Goal: Transaction & Acquisition: Purchase product/service

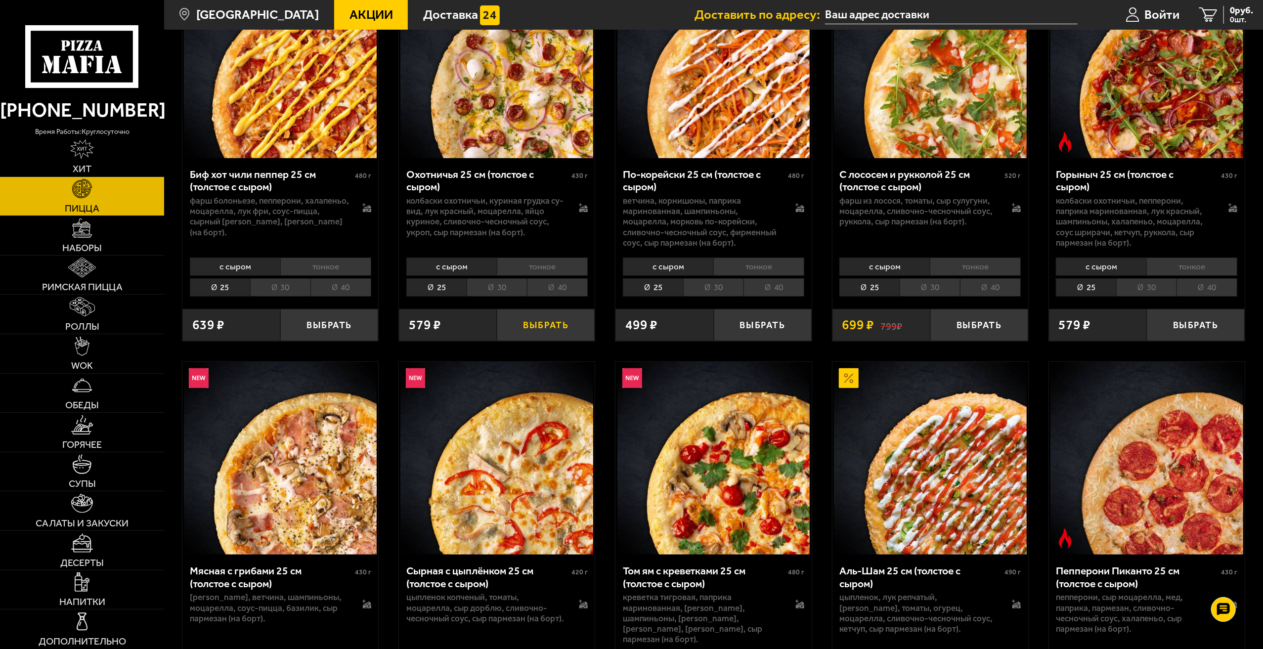
scroll to position [49, 0]
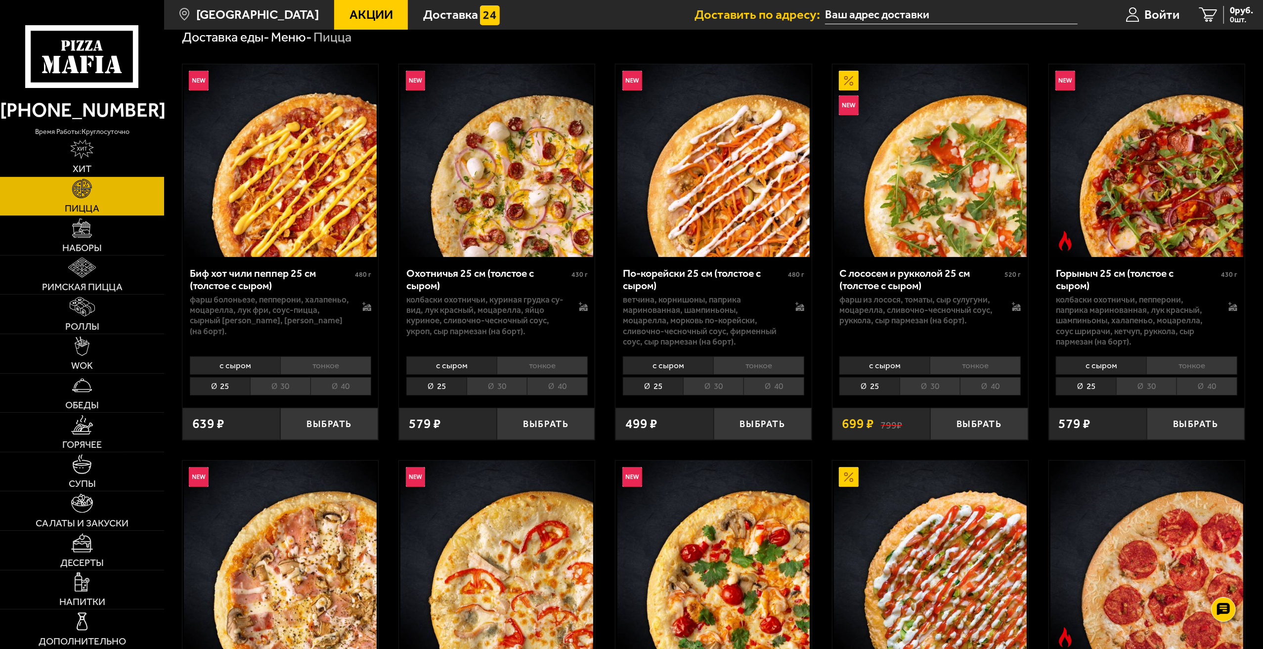
click at [478, 385] on li "30" at bounding box center [497, 386] width 60 height 18
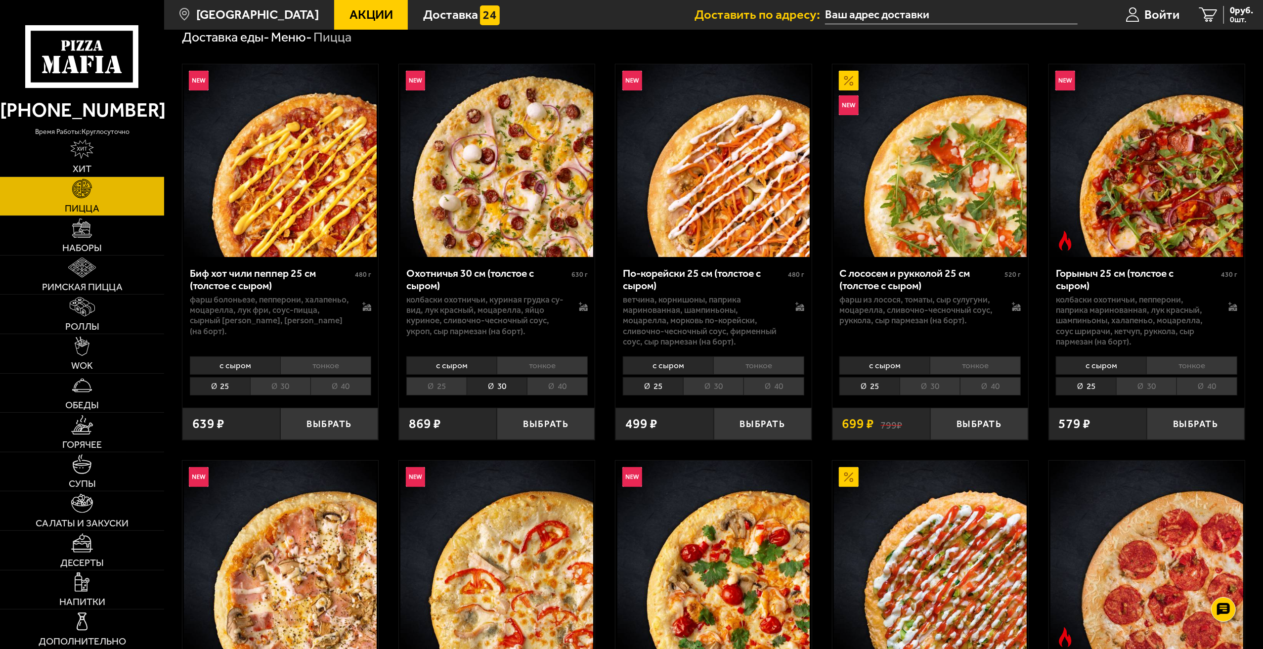
click at [511, 385] on li "30" at bounding box center [497, 386] width 60 height 18
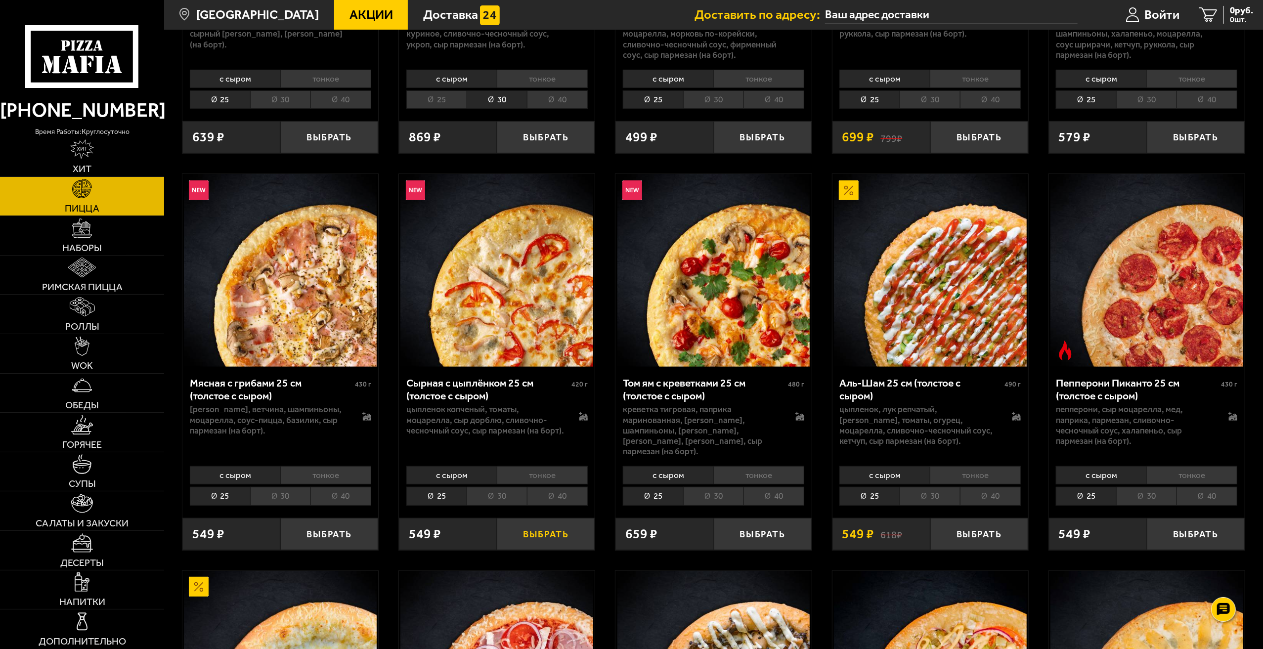
scroll to position [346, 0]
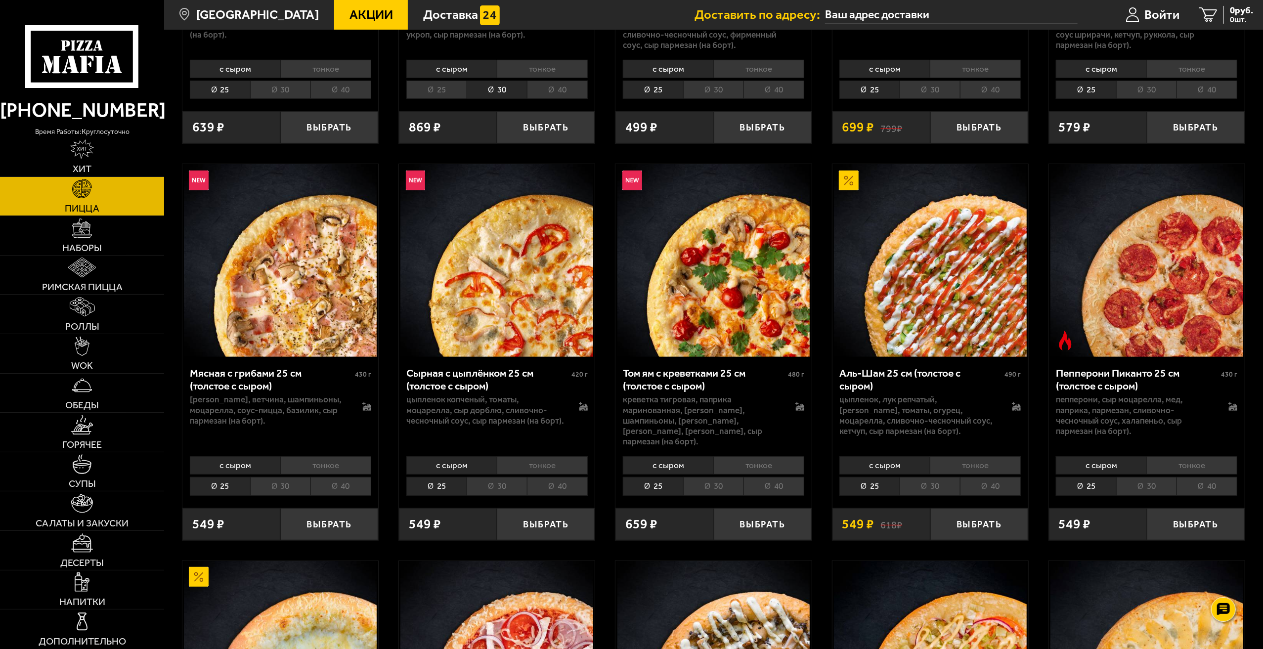
click at [507, 483] on li "30" at bounding box center [497, 486] width 60 height 18
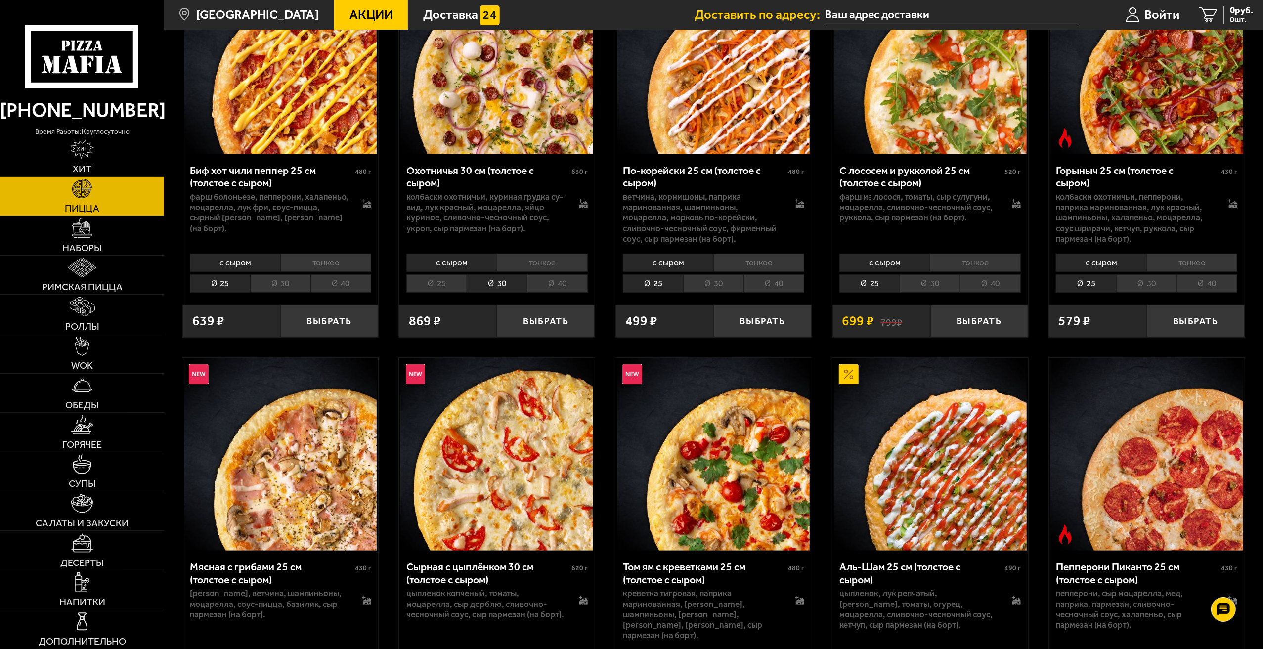
scroll to position [99, 0]
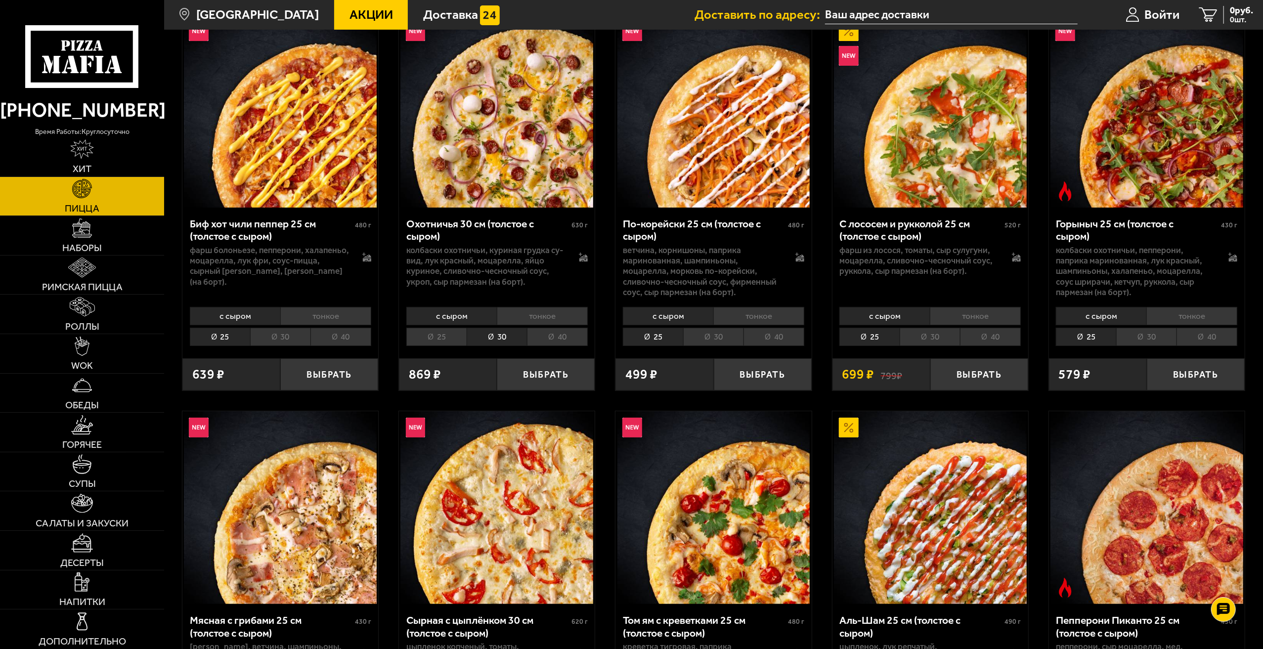
click at [490, 342] on li "30" at bounding box center [497, 337] width 60 height 18
click at [462, 232] on div "Охотничья 30 см (толстое с сыром)" at bounding box center [487, 230] width 163 height 25
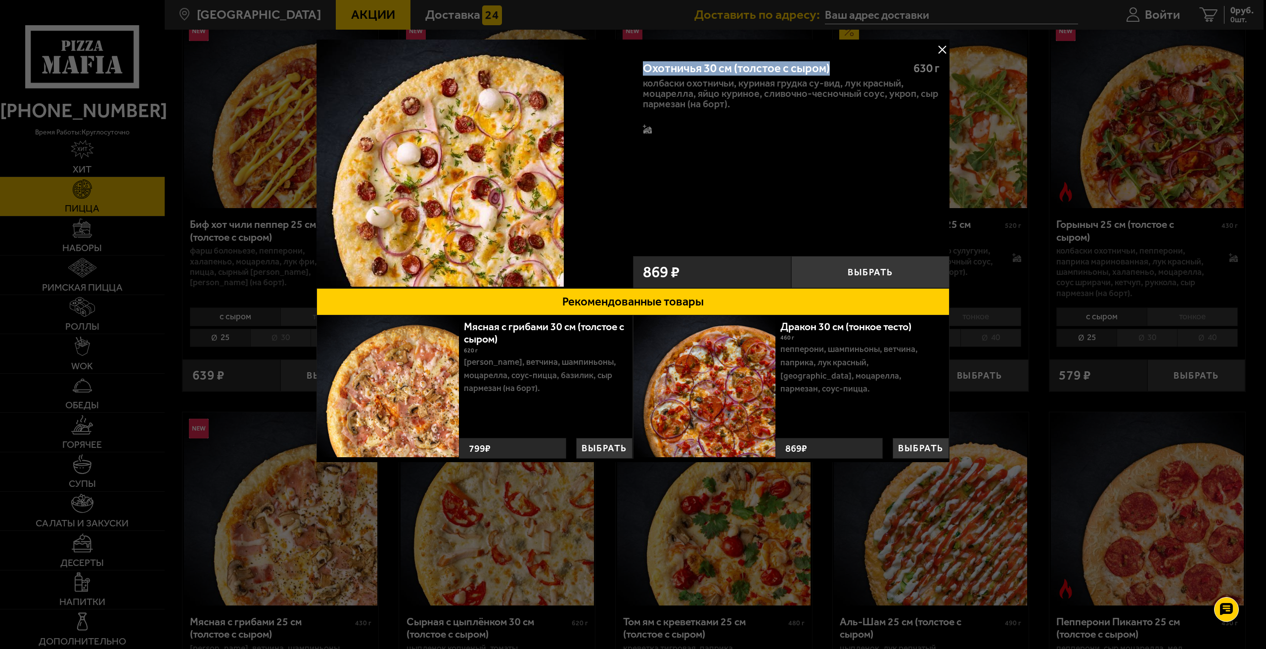
drag, startPoint x: 823, startPoint y: 67, endPoint x: 637, endPoint y: 67, distance: 185.9
click at [637, 67] on div "Охотничья 30 см (толстое с сыром) 630 г колбаски охотничьи, куриная грудка су-в…" at bounding box center [791, 149] width 316 height 200
copy div "Охотничья 30 см (толстое с сыром)"
click at [706, 194] on div "Охотничья 30 см (толстое с сыром) 630 г колбаски охотничьи, куриная грудка су-в…" at bounding box center [791, 149] width 316 height 200
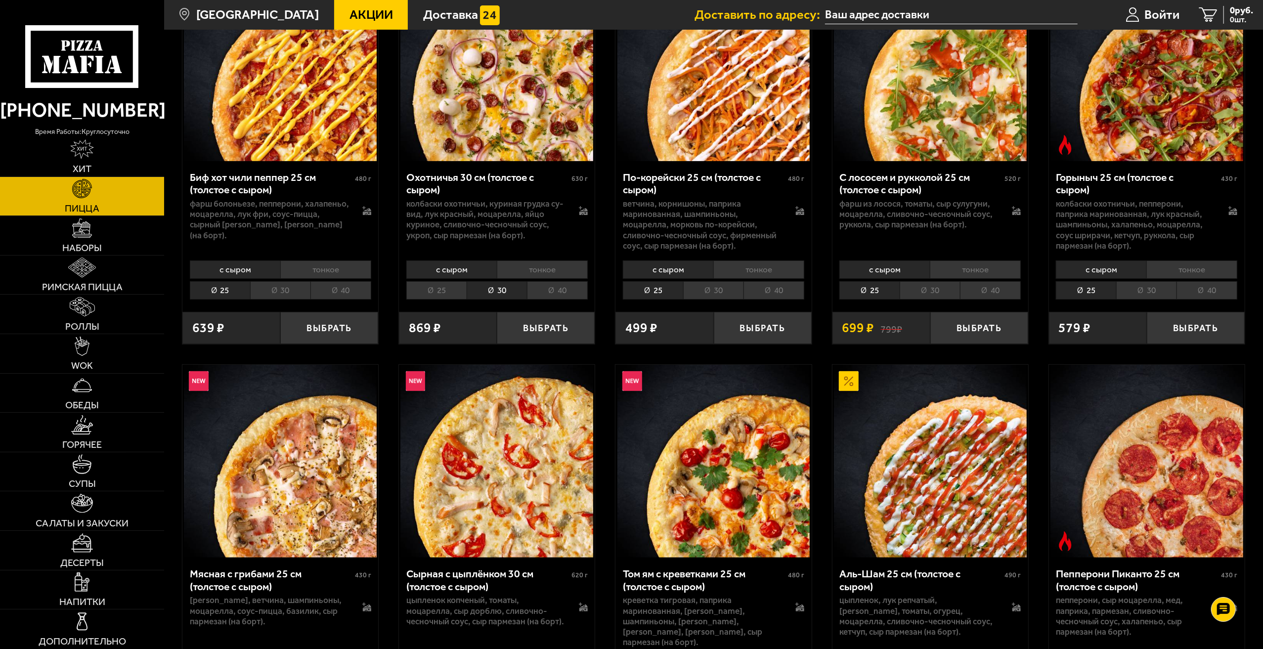
scroll to position [198, 0]
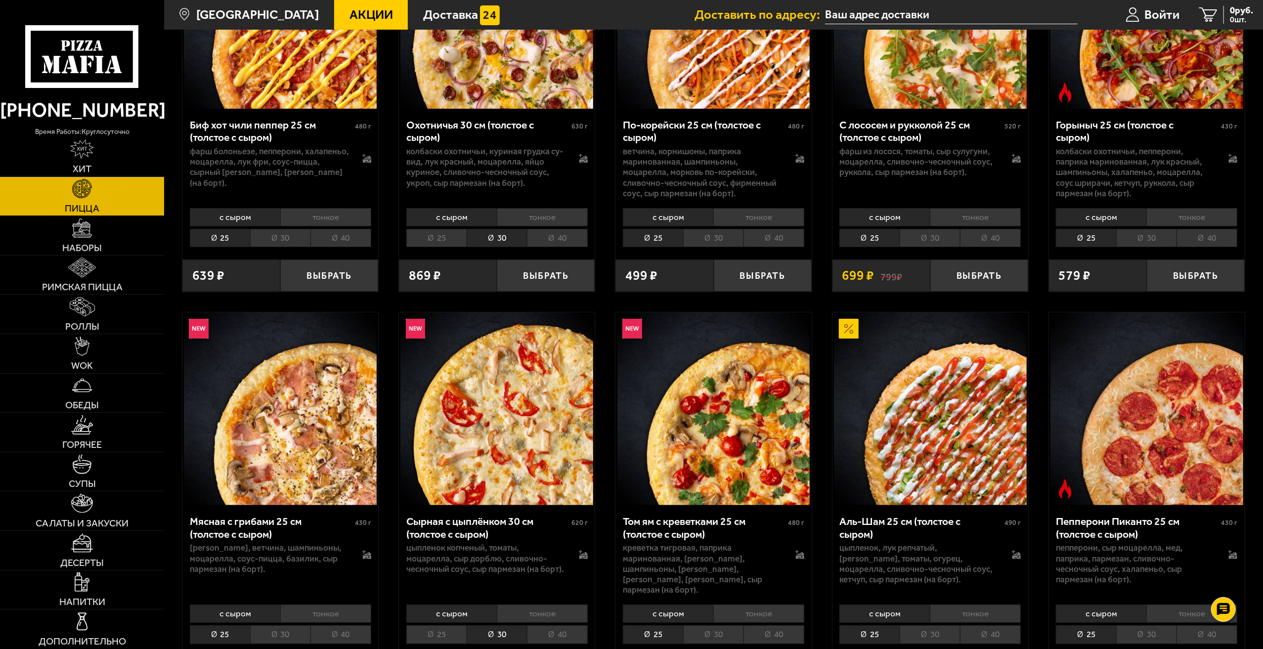
click at [474, 556] on p "цыпленок копченый, томаты, моцарелла, сыр дорблю, сливочно-чесночный соус, сыр …" at bounding box center [485, 559] width 159 height 32
click at [498, 542] on div "Сырная с цыплёнком 30 см (толстое с сыром) 620 г" at bounding box center [496, 529] width 181 height 28
click at [491, 526] on div "Сырная с цыплёнком 30 см (толстое с сыром)" at bounding box center [487, 527] width 163 height 25
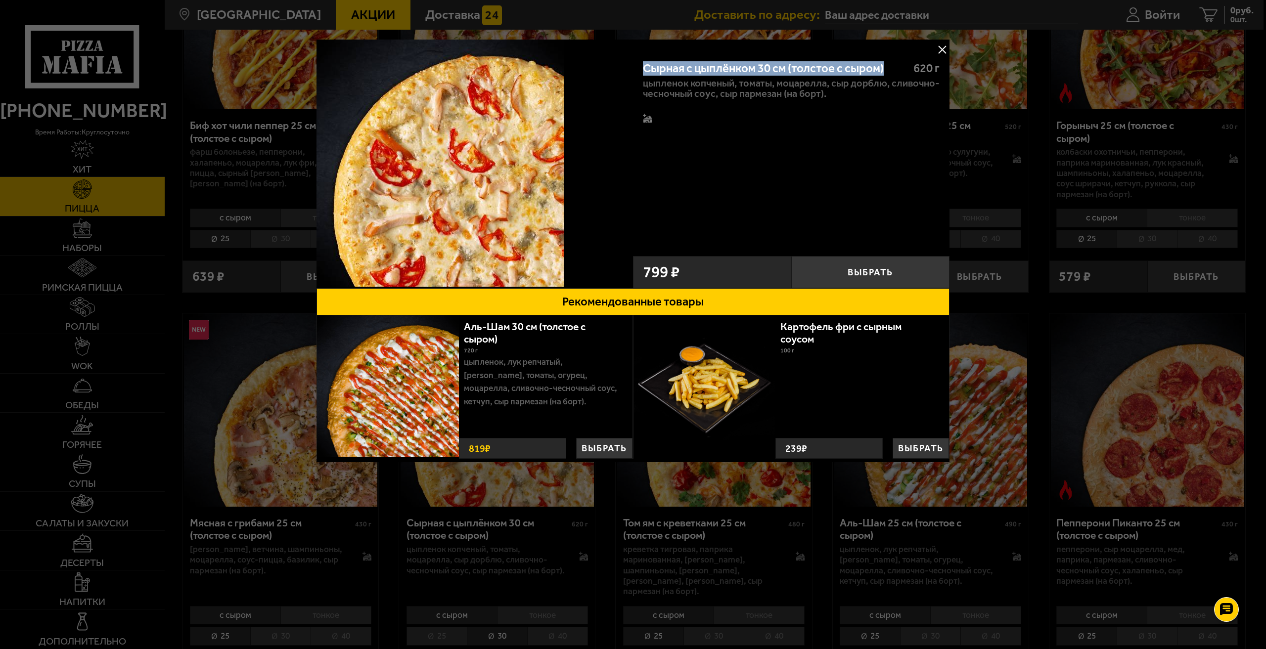
drag, startPoint x: 888, startPoint y: 66, endPoint x: 634, endPoint y: 64, distance: 254.1
click at [634, 64] on div "Сырная с цыплёнком 30 см (толстое с сыром) 620 г цыпленок копченый, томаты, моц…" at bounding box center [791, 149] width 316 height 200
copy div "Сырная с цыплёнком 30 см (толстое с сыром)"
click at [813, 199] on div "Сырная с цыплёнком 30 см (толстое с сыром) 620 г цыпленок копченый, томаты, моц…" at bounding box center [791, 149] width 316 height 200
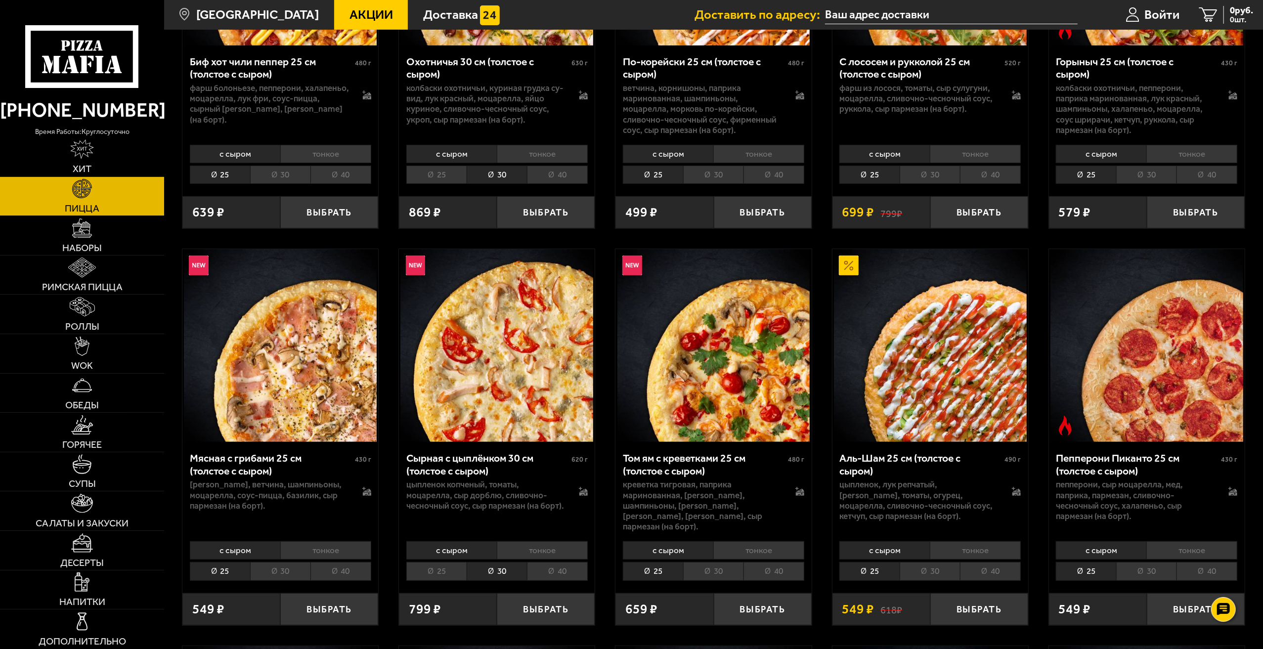
scroll to position [297, 0]
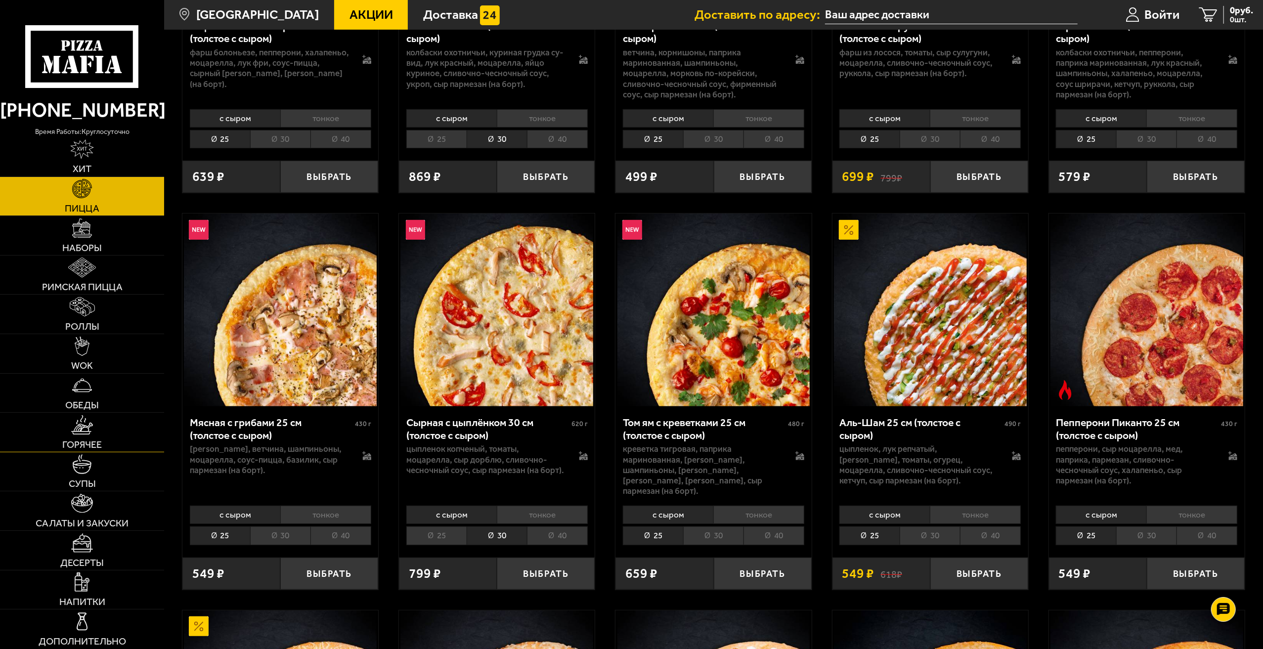
click at [85, 424] on img at bounding box center [82, 424] width 22 height 19
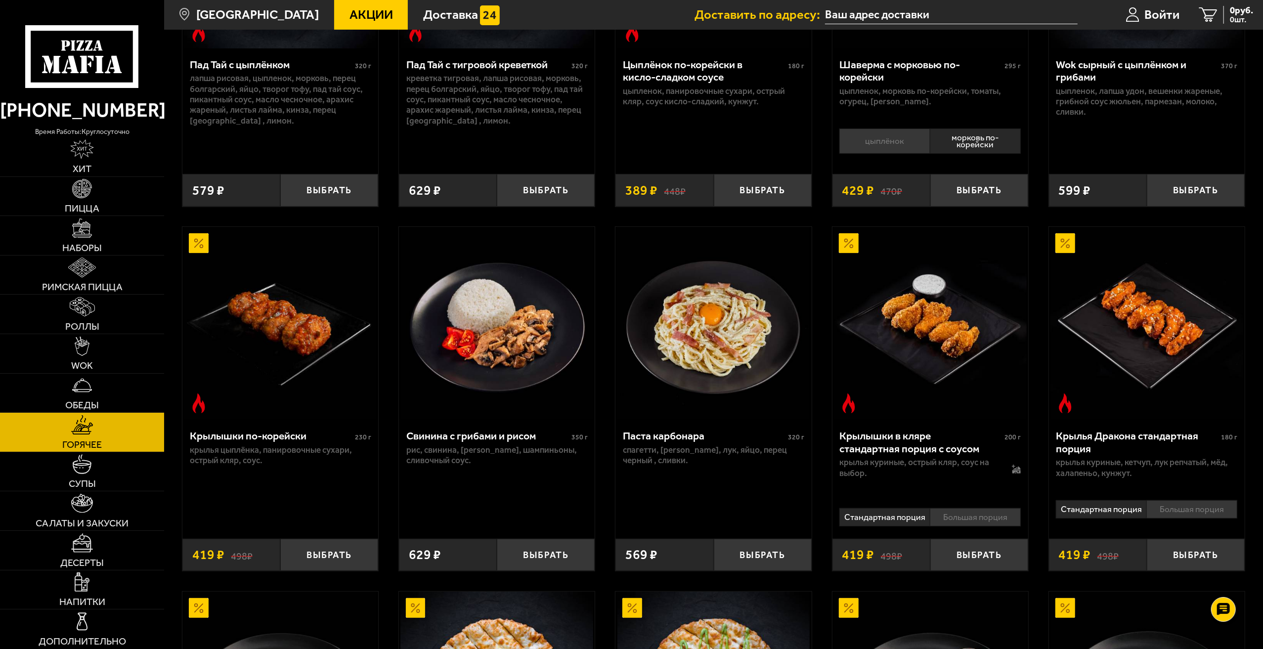
scroll to position [159, 0]
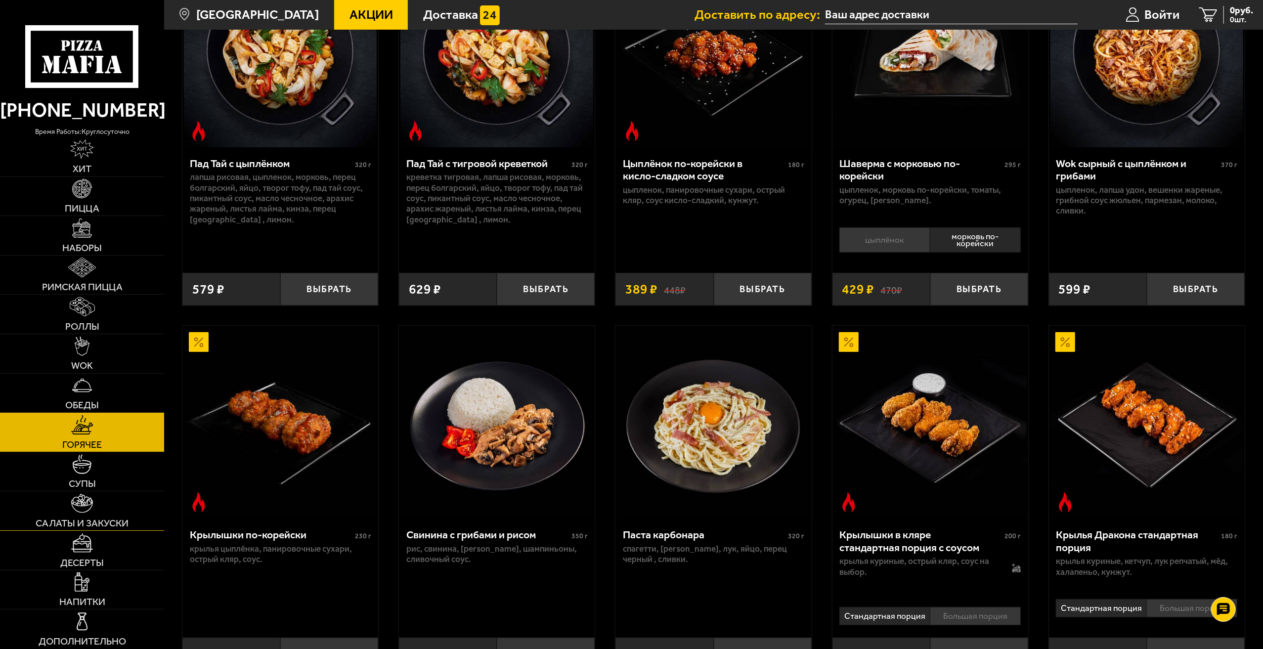
click at [74, 516] on link "Салаты и закуски" at bounding box center [82, 510] width 164 height 39
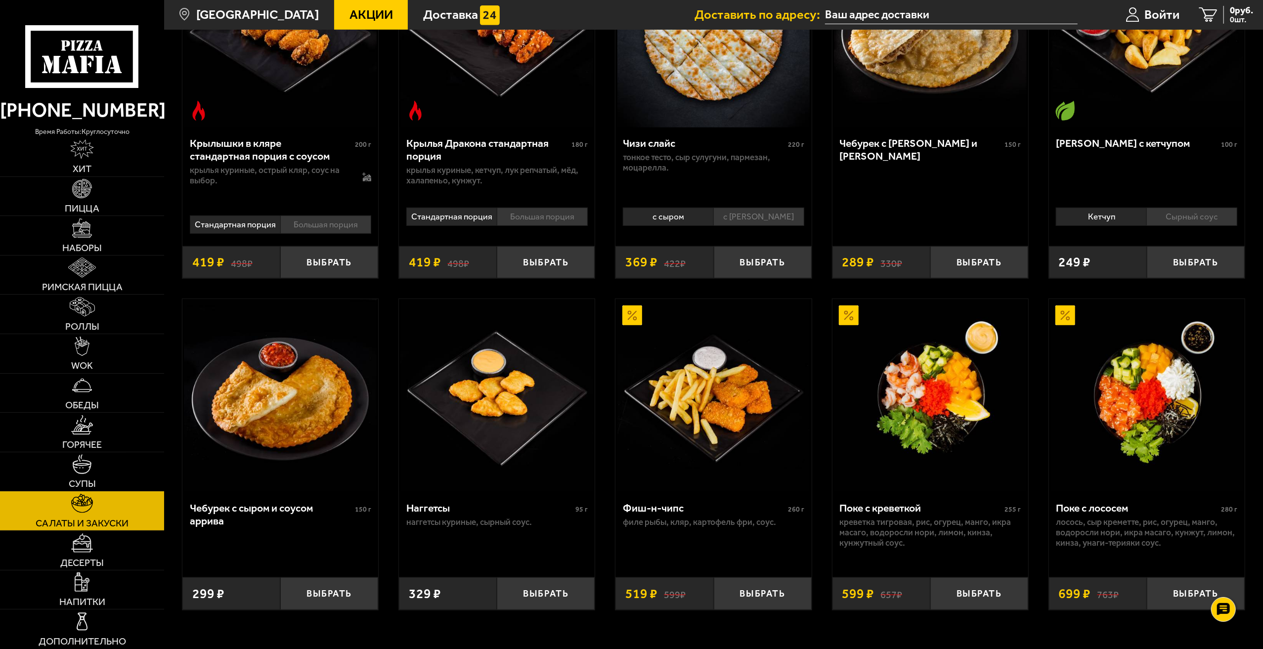
scroll to position [593, 0]
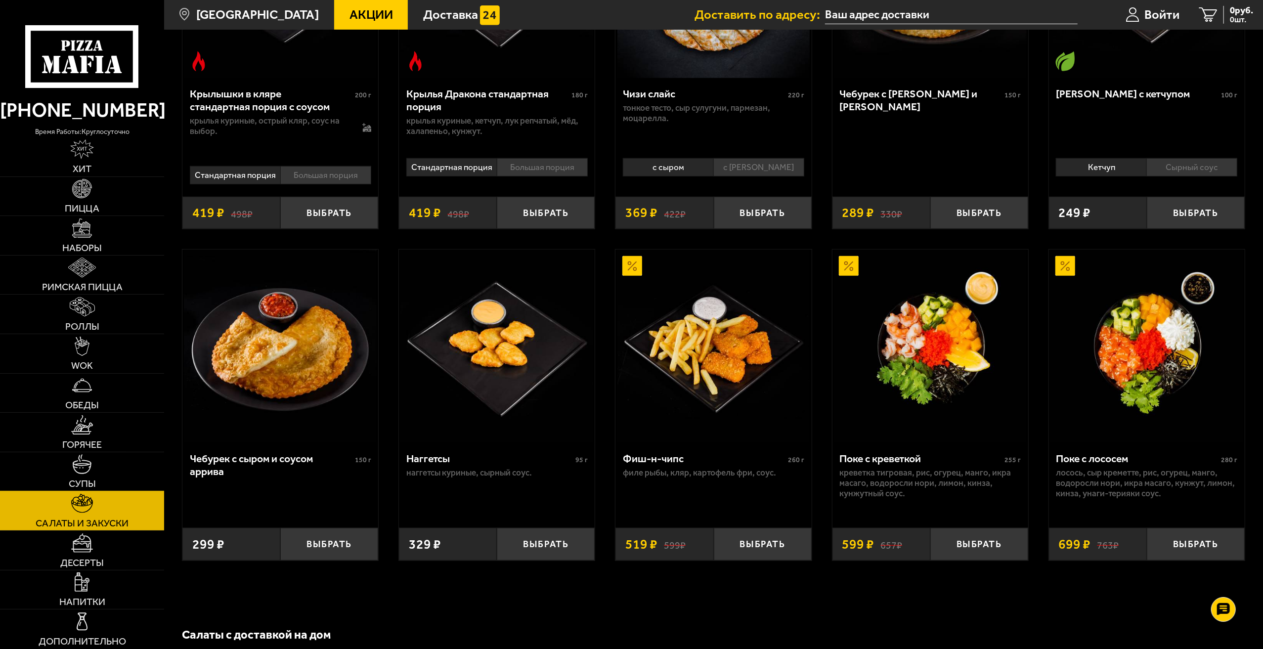
click at [79, 465] on img at bounding box center [81, 463] width 19 height 19
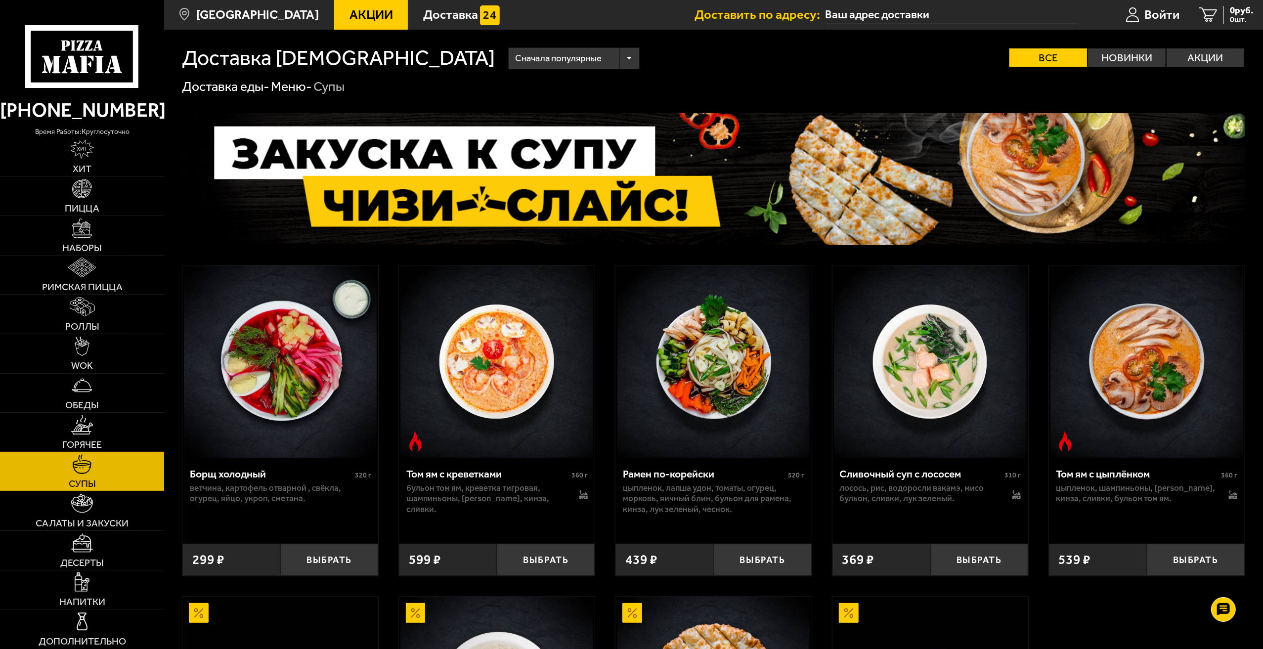
click at [104, 426] on link "Горячее" at bounding box center [82, 432] width 164 height 39
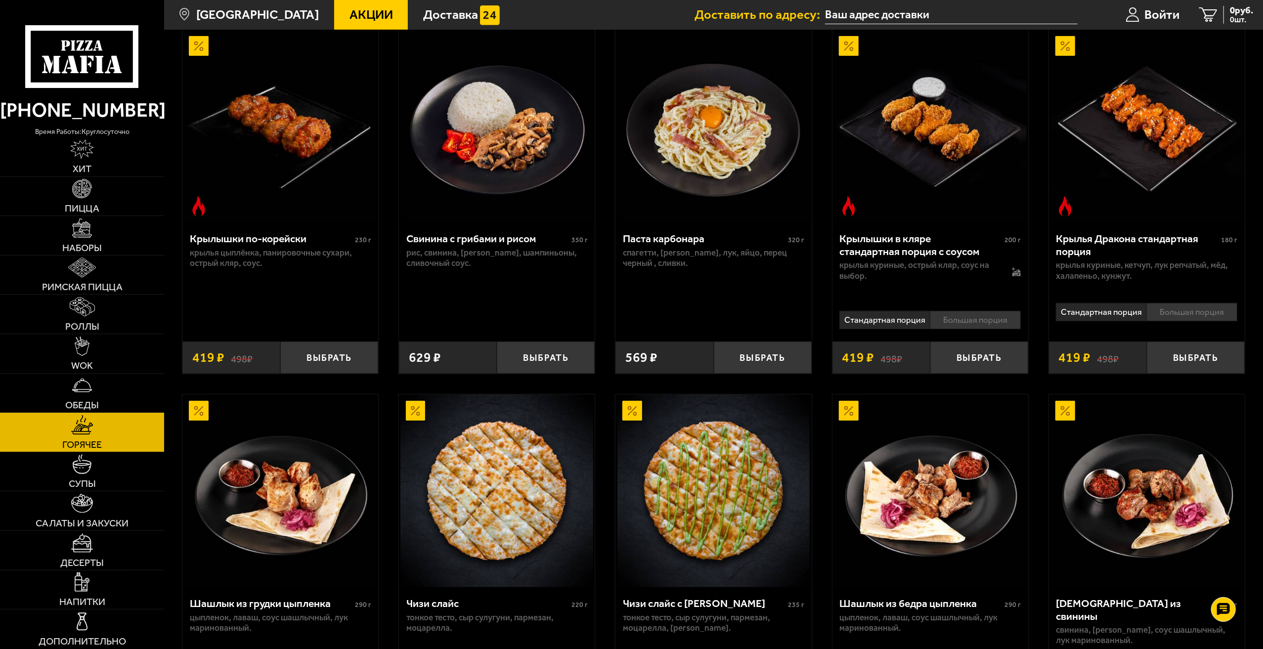
scroll to position [593, 0]
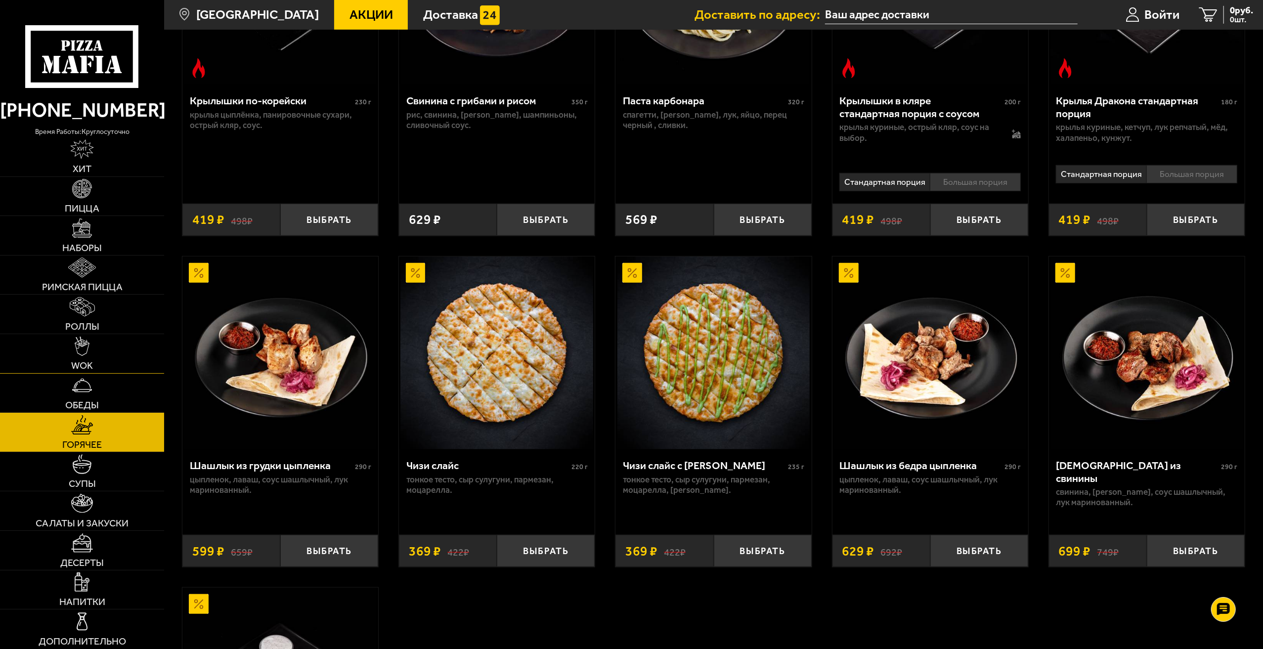
click at [92, 340] on link "WOK" at bounding box center [82, 353] width 164 height 39
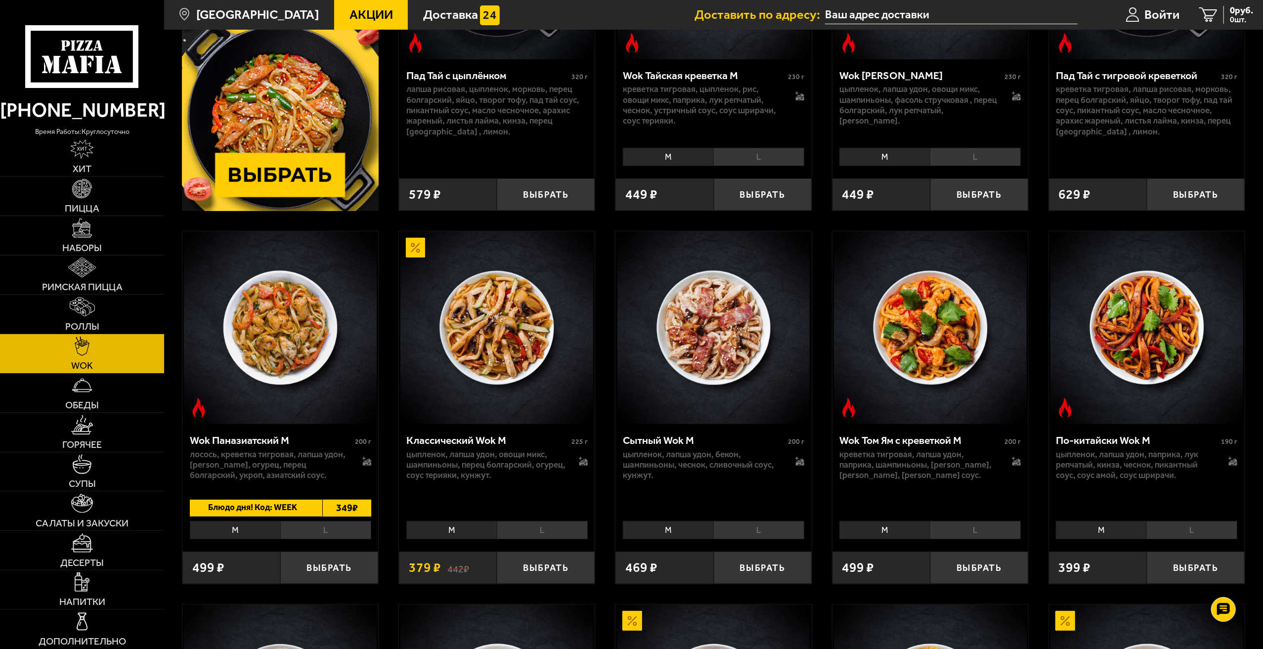
scroll to position [297, 0]
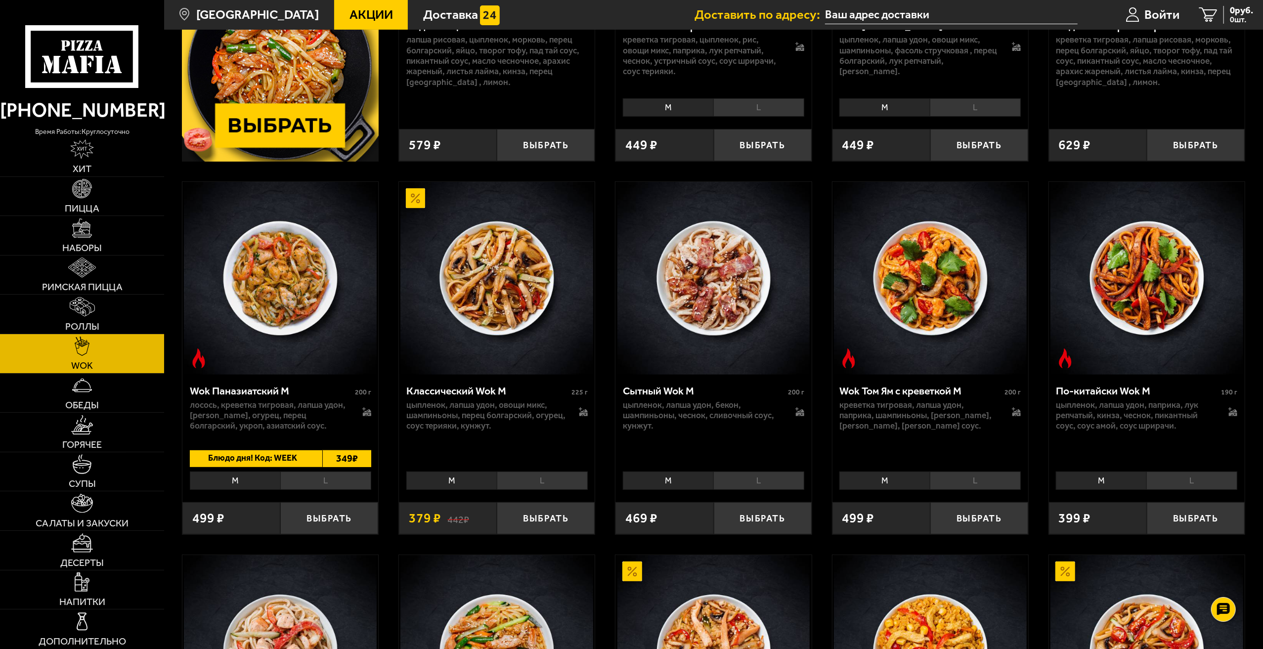
click at [1175, 480] on li "L" at bounding box center [1191, 481] width 91 height 18
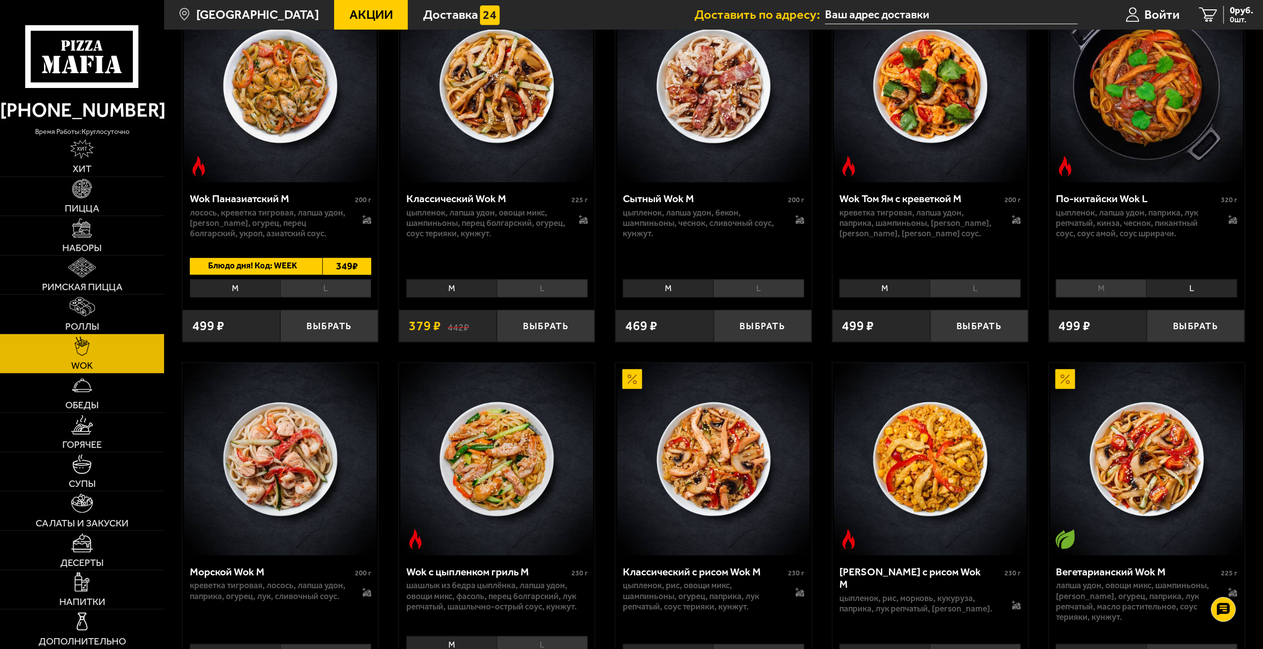
scroll to position [643, 0]
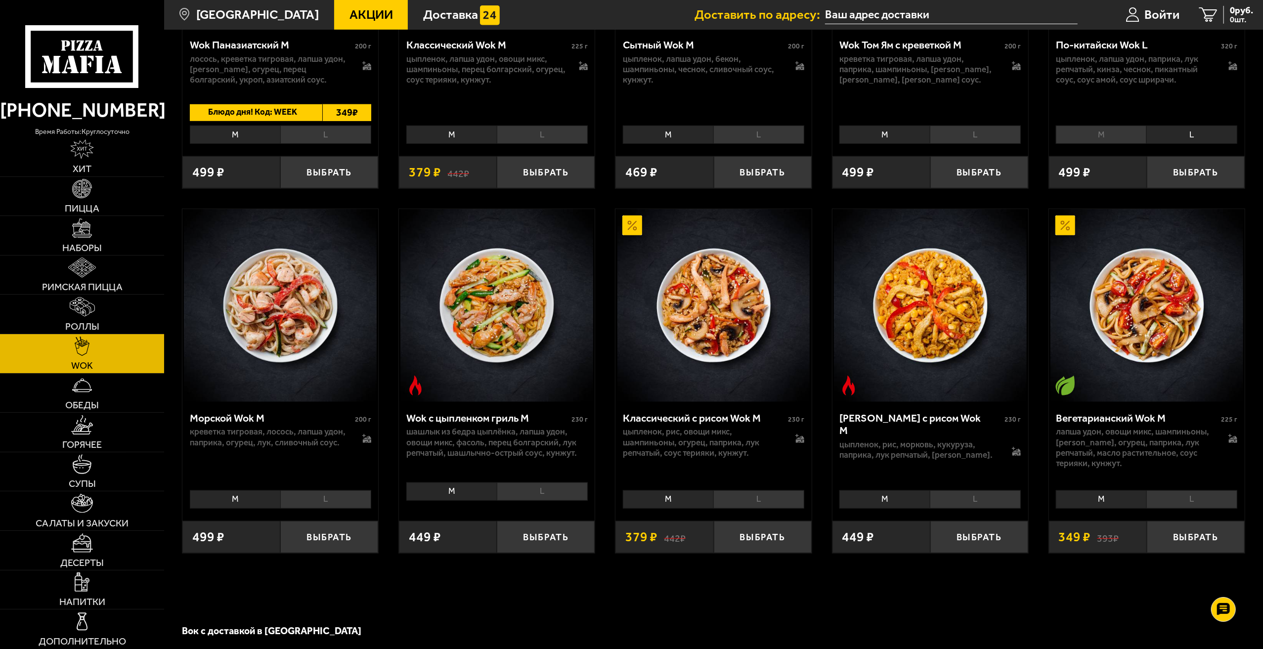
click at [543, 497] on li "L" at bounding box center [542, 492] width 91 height 18
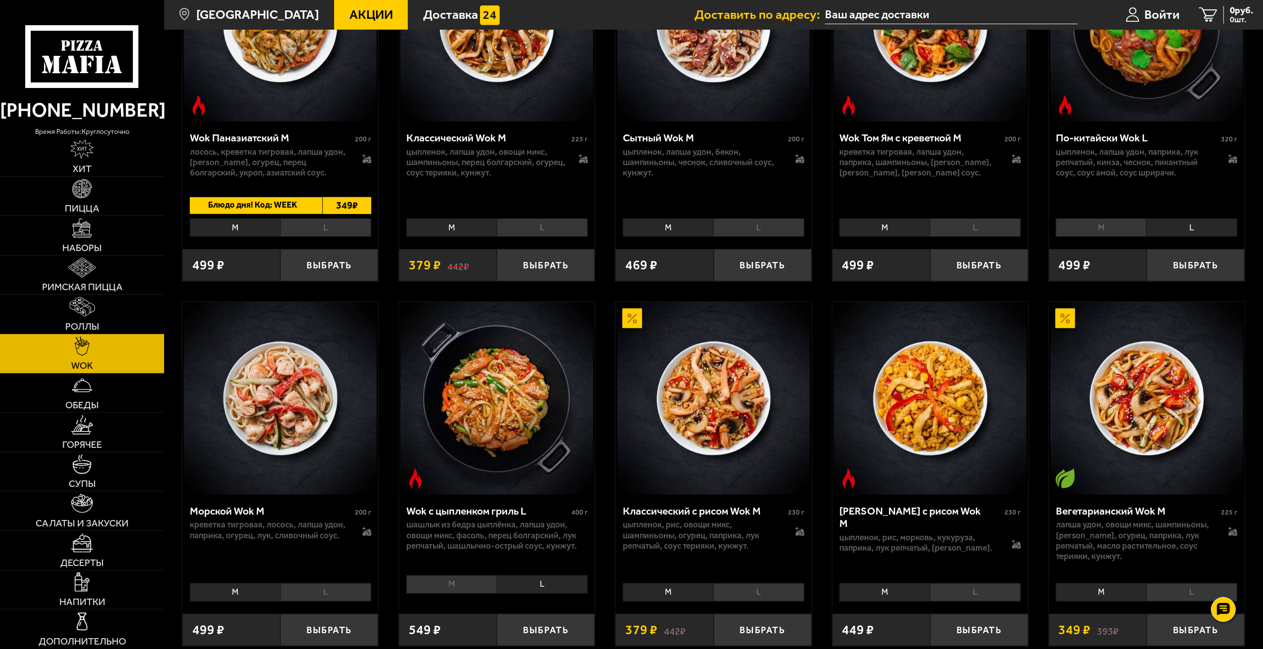
scroll to position [494, 0]
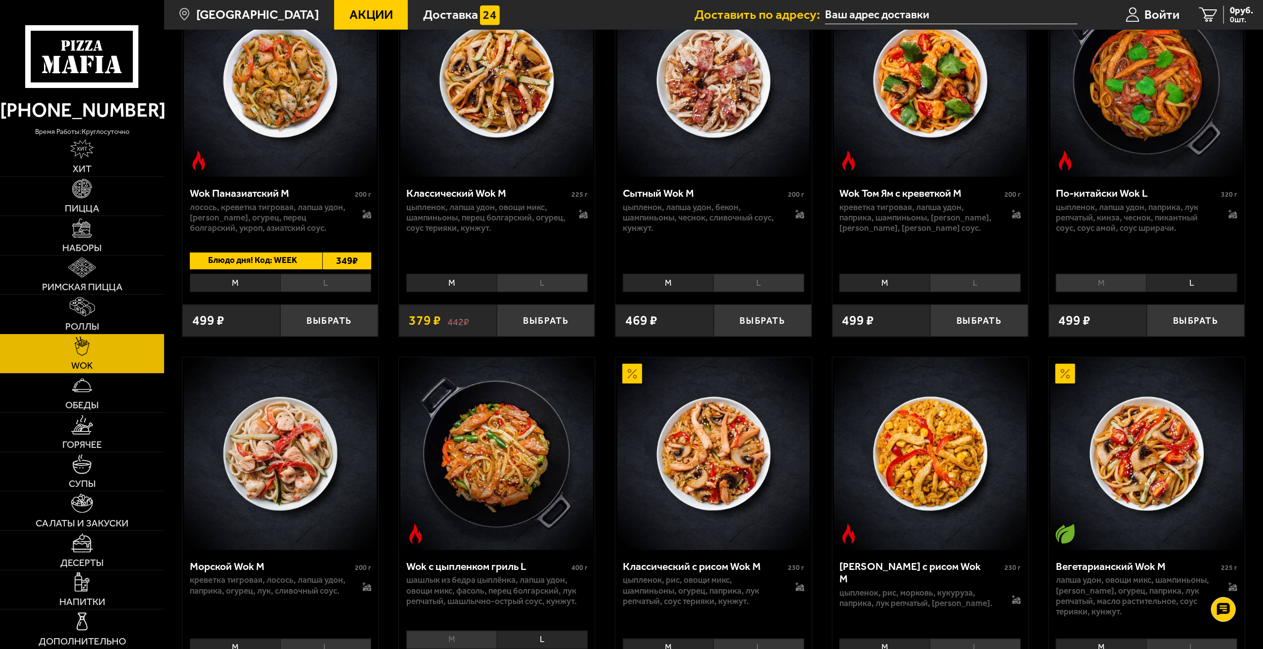
click at [514, 606] on p "шашлык из бедра цыплёнка, лапша удон, овощи микс, фасоль, перец болгарский, лук…" at bounding box center [496, 591] width 181 height 32
click at [513, 575] on div "Wok с цыпленком гриль L 400 г" at bounding box center [496, 567] width 181 height 15
click at [512, 570] on div "Wok с цыпленком гриль L" at bounding box center [487, 566] width 163 height 13
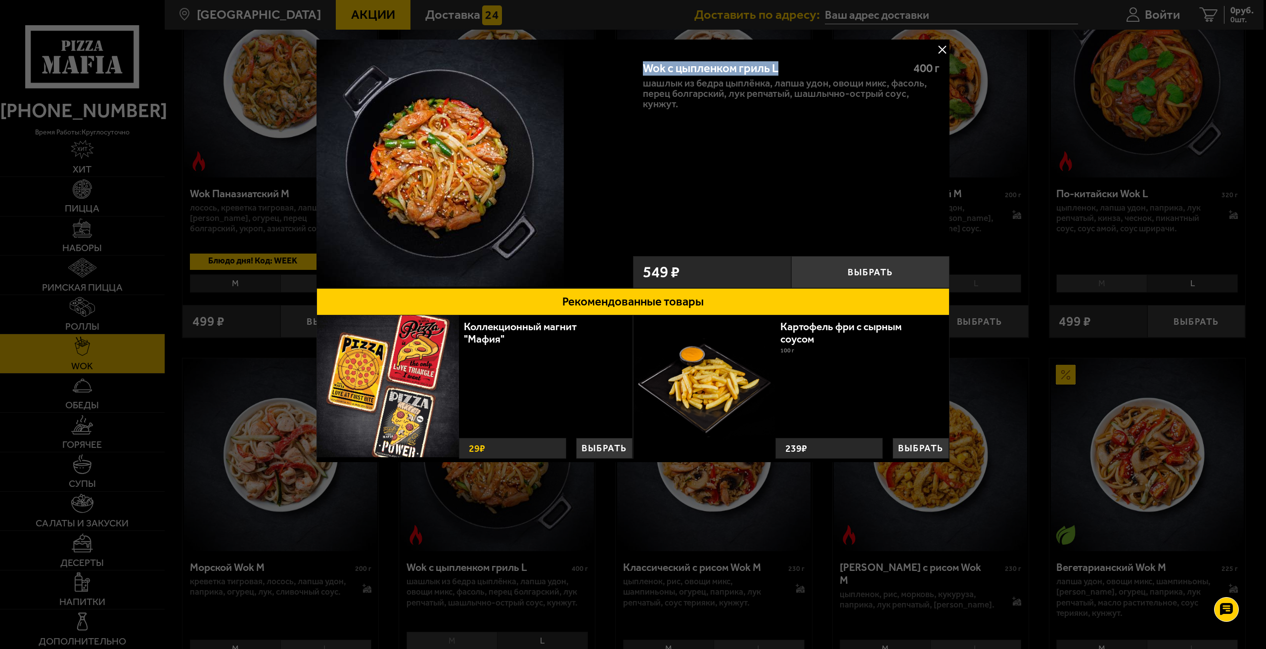
drag, startPoint x: 812, startPoint y: 69, endPoint x: 645, endPoint y: 67, distance: 167.1
click at [645, 67] on div "Wok с цыпленком гриль L" at bounding box center [773, 68] width 260 height 14
copy div "Wok с цыпленком гриль L"
